Goal: Find specific page/section: Find specific page/section

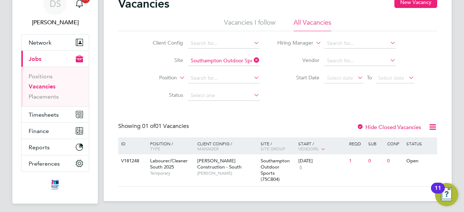
scroll to position [57, 0]
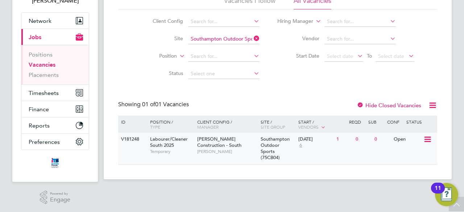
click at [139, 139] on div "V181248" at bounding box center [131, 139] width 25 height 13
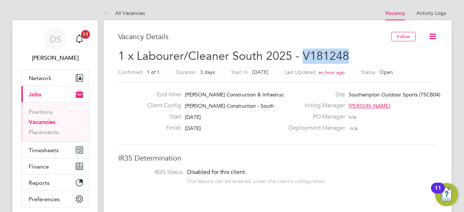
drag, startPoint x: 301, startPoint y: 53, endPoint x: 360, endPoint y: 52, distance: 58.7
click at [360, 52] on h2 "1 x Labourer/Cleaner South 2025 - V181248 Confirmed 1 of 1 Duration 3 days Star…" at bounding box center [277, 64] width 319 height 30
copy span "V181248"
